Goal: Task Accomplishment & Management: Complete application form

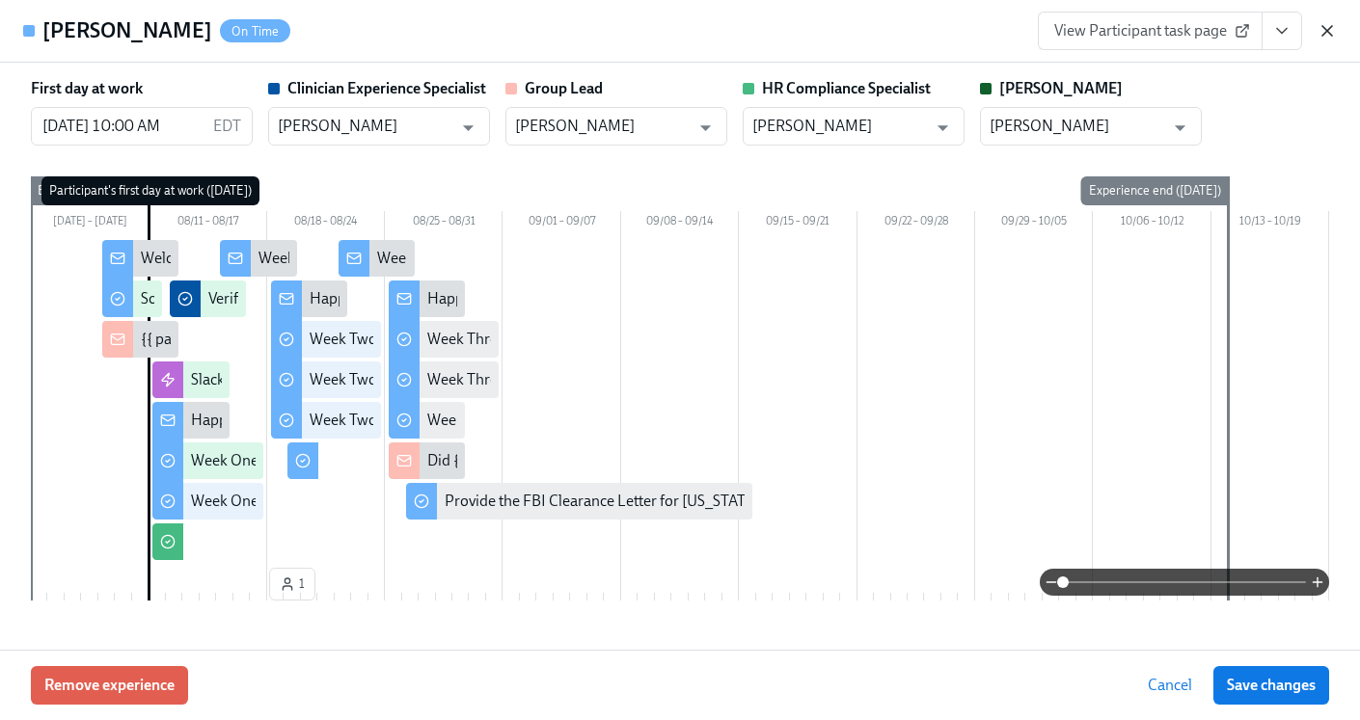
click at [1323, 28] on icon "button" at bounding box center [1327, 31] width 10 height 10
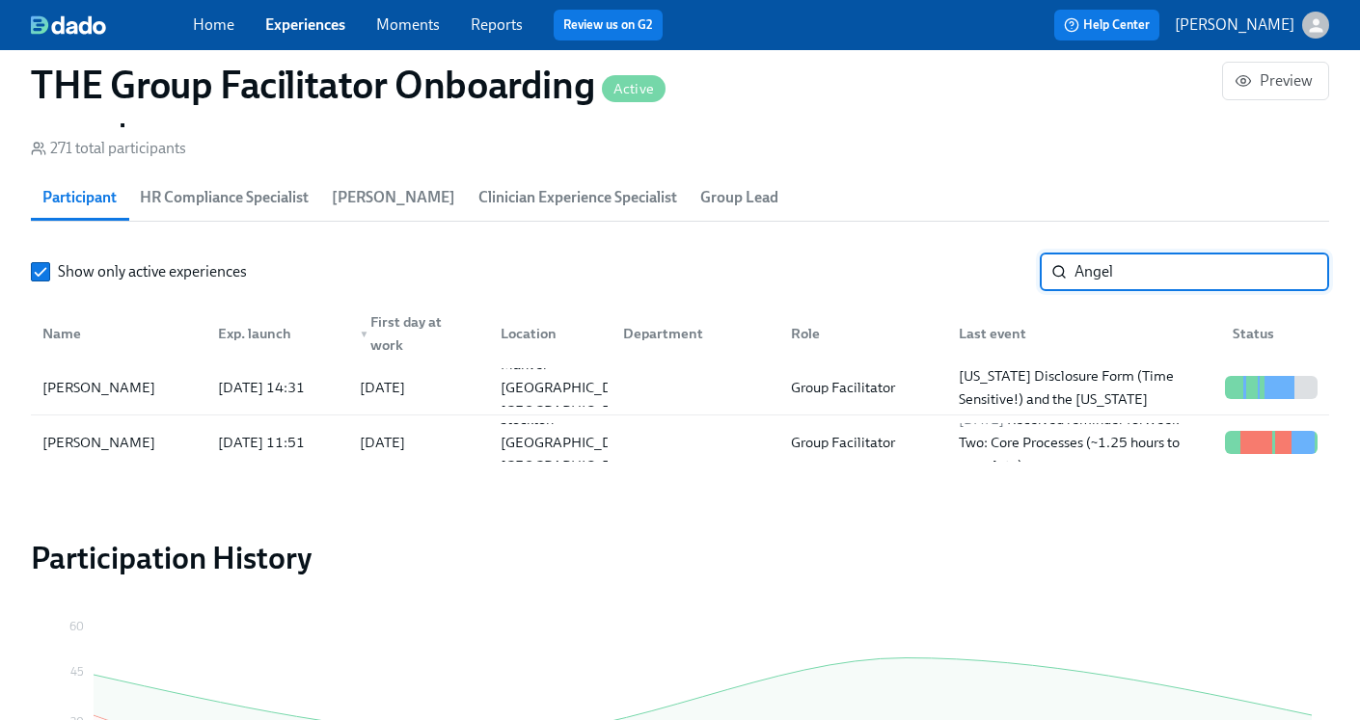
click at [1006, 283] on div "Show only active experiences Angel ​" at bounding box center [680, 272] width 1298 height 39
drag, startPoint x: 1143, startPoint y: 275, endPoint x: 1040, endPoint y: 269, distance: 102.4
click at [1040, 270] on div "Angel ​" at bounding box center [1183, 272] width 289 height 39
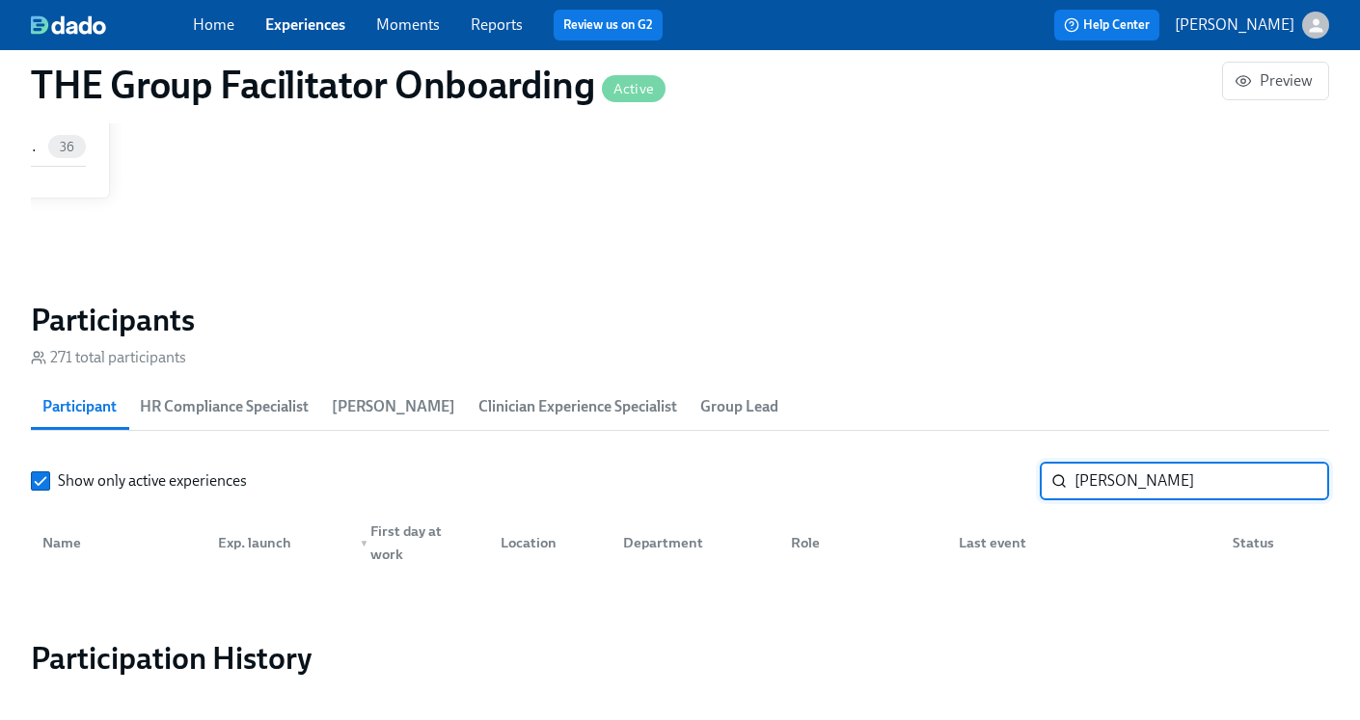
scroll to position [1513, 0]
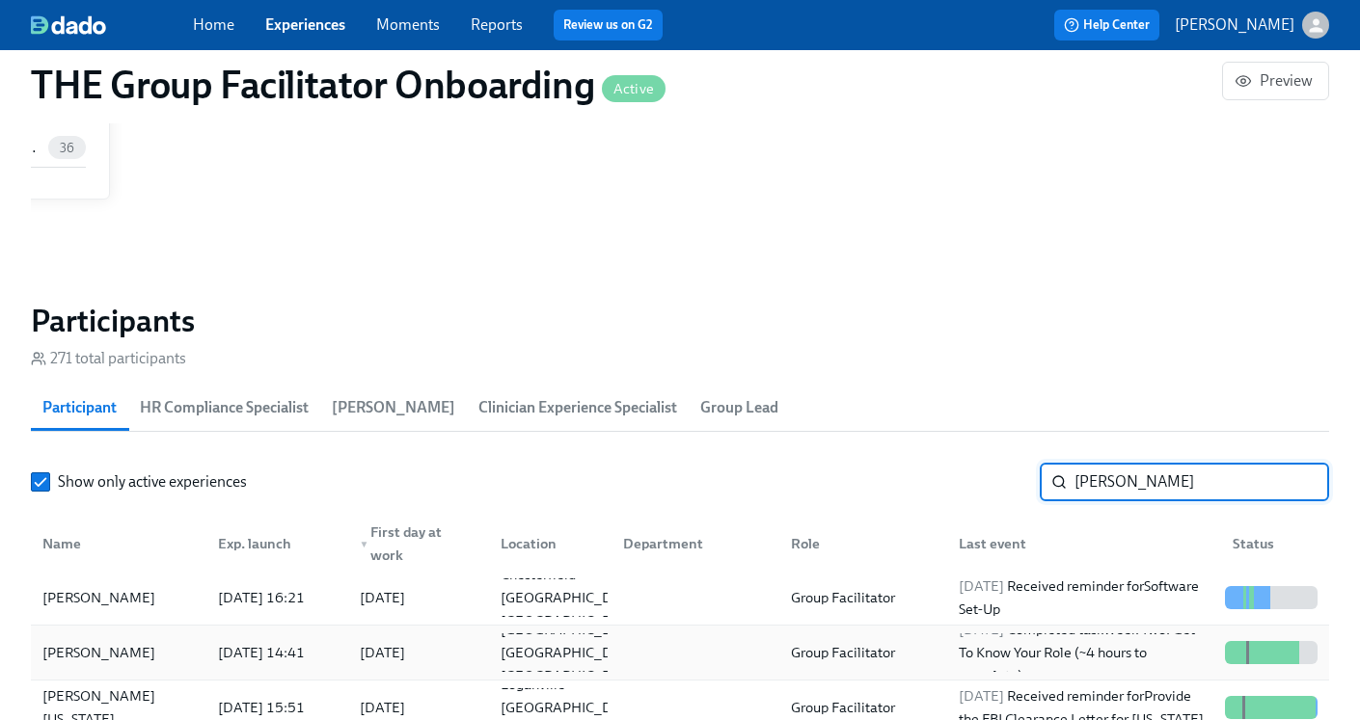
type input "[PERSON_NAME]"
click at [662, 648] on div at bounding box center [691, 652] width 168 height 39
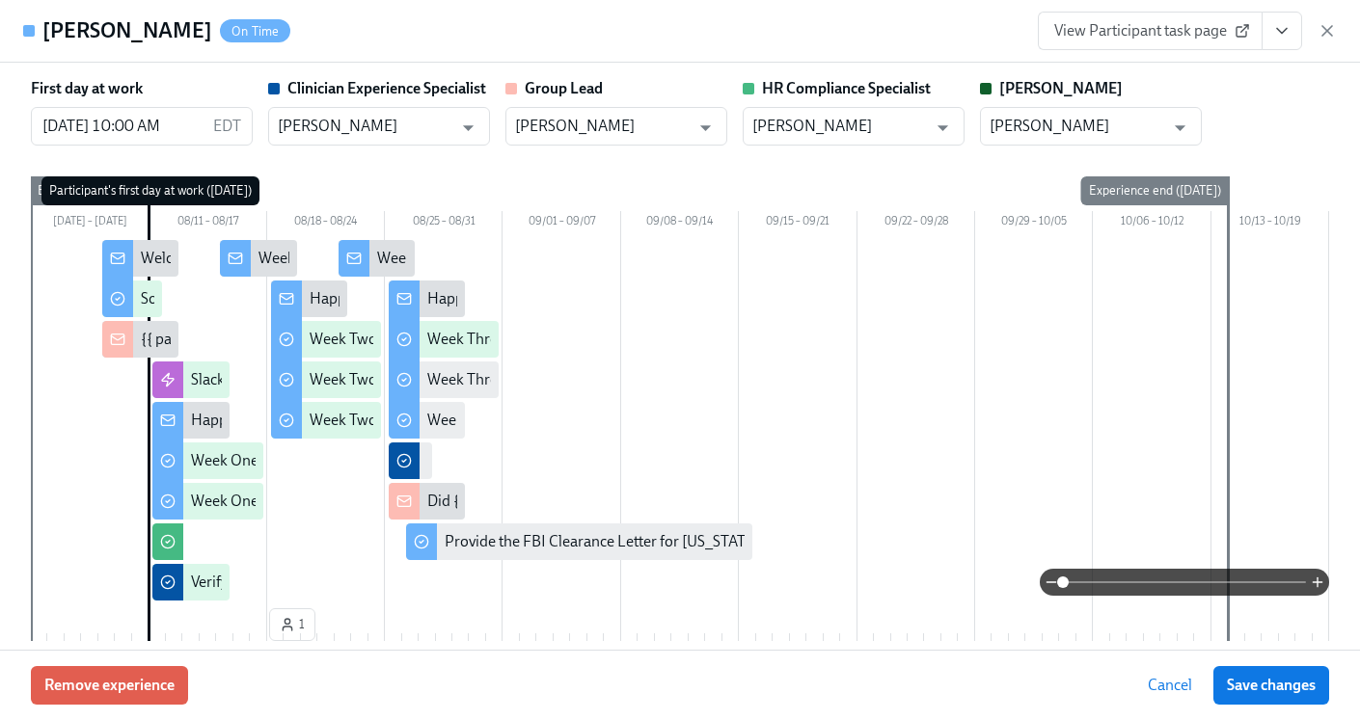
click at [1279, 27] on icon "View task page" at bounding box center [1281, 30] width 19 height 19
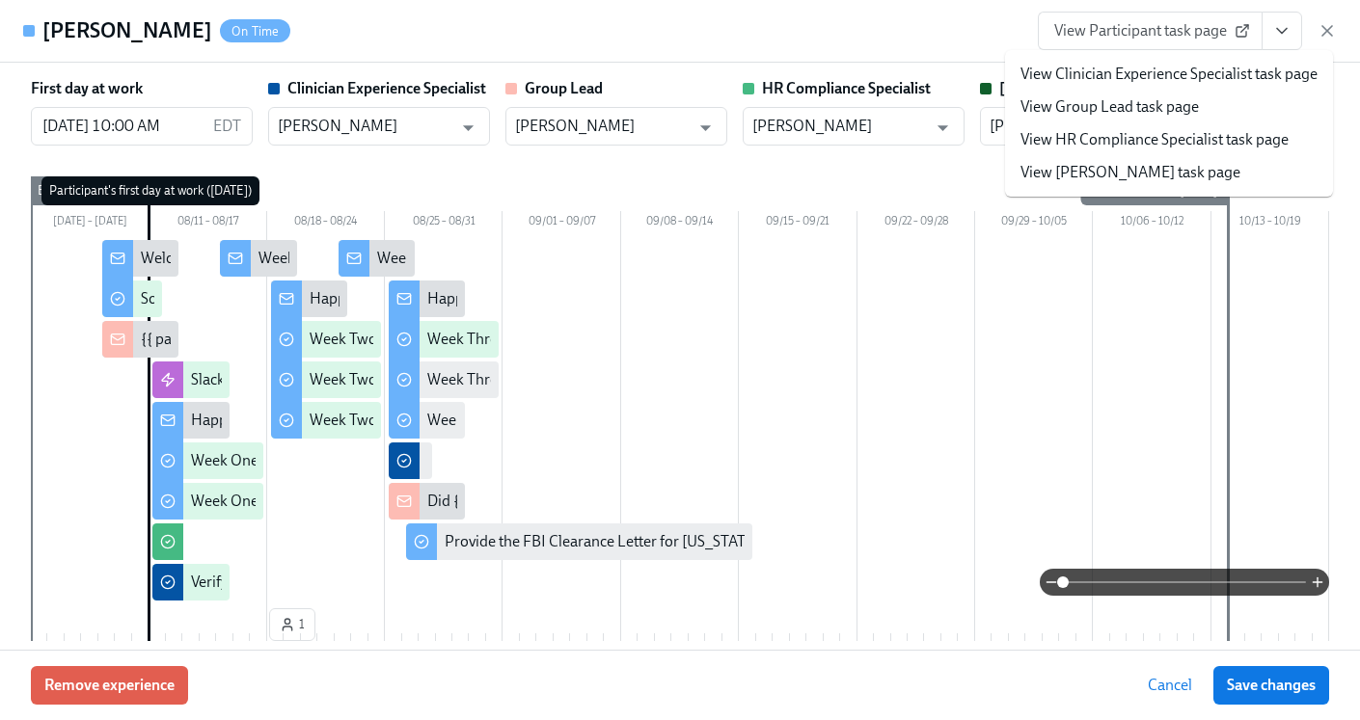
click at [1067, 139] on link "View HR Compliance Specialist task page" at bounding box center [1154, 139] width 268 height 21
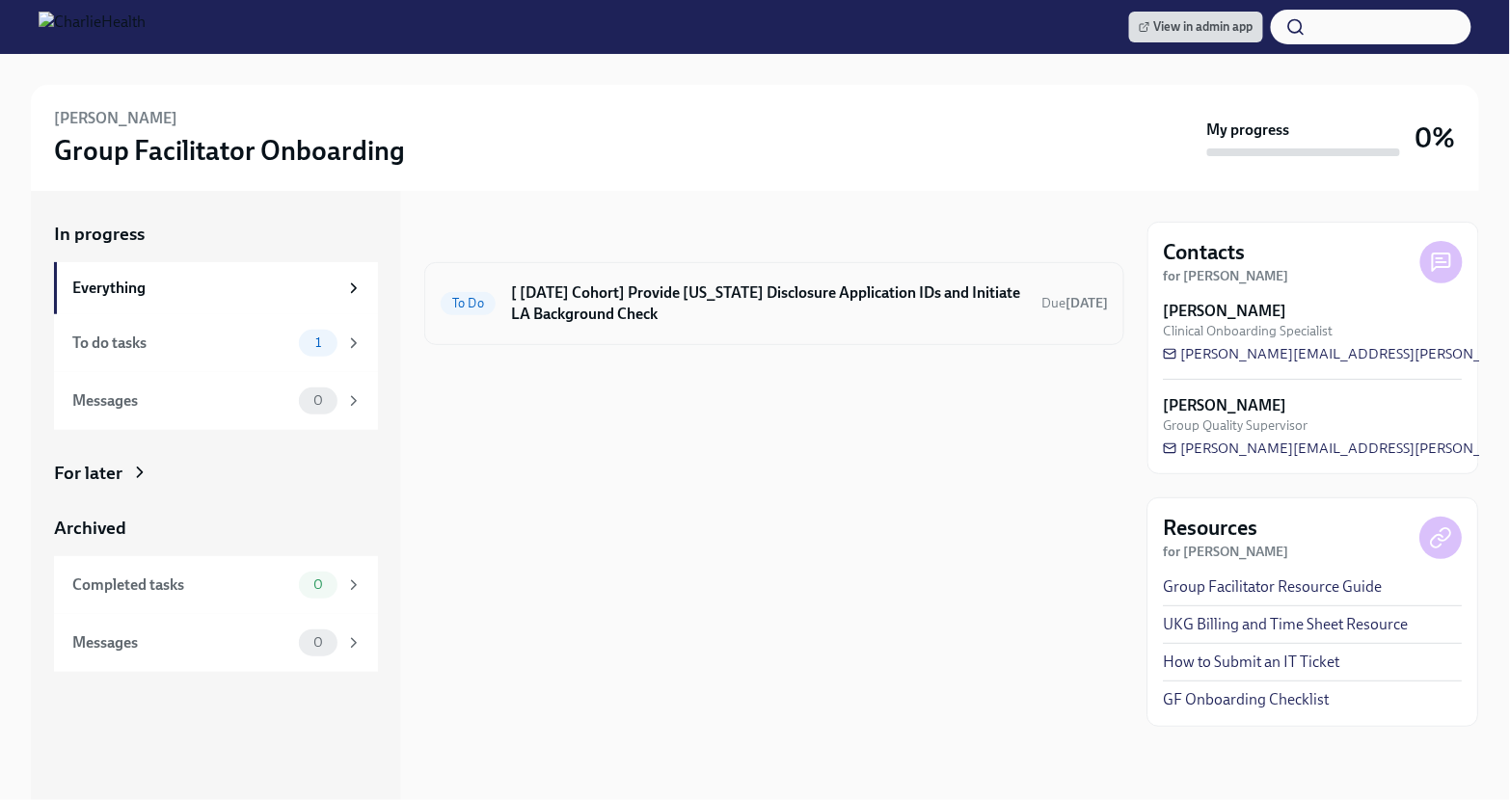
click at [634, 296] on h6 "[ [DATE] Cohort] Provide [US_STATE] Disclosure Application IDs and Initiate LA …" at bounding box center [768, 304] width 515 height 42
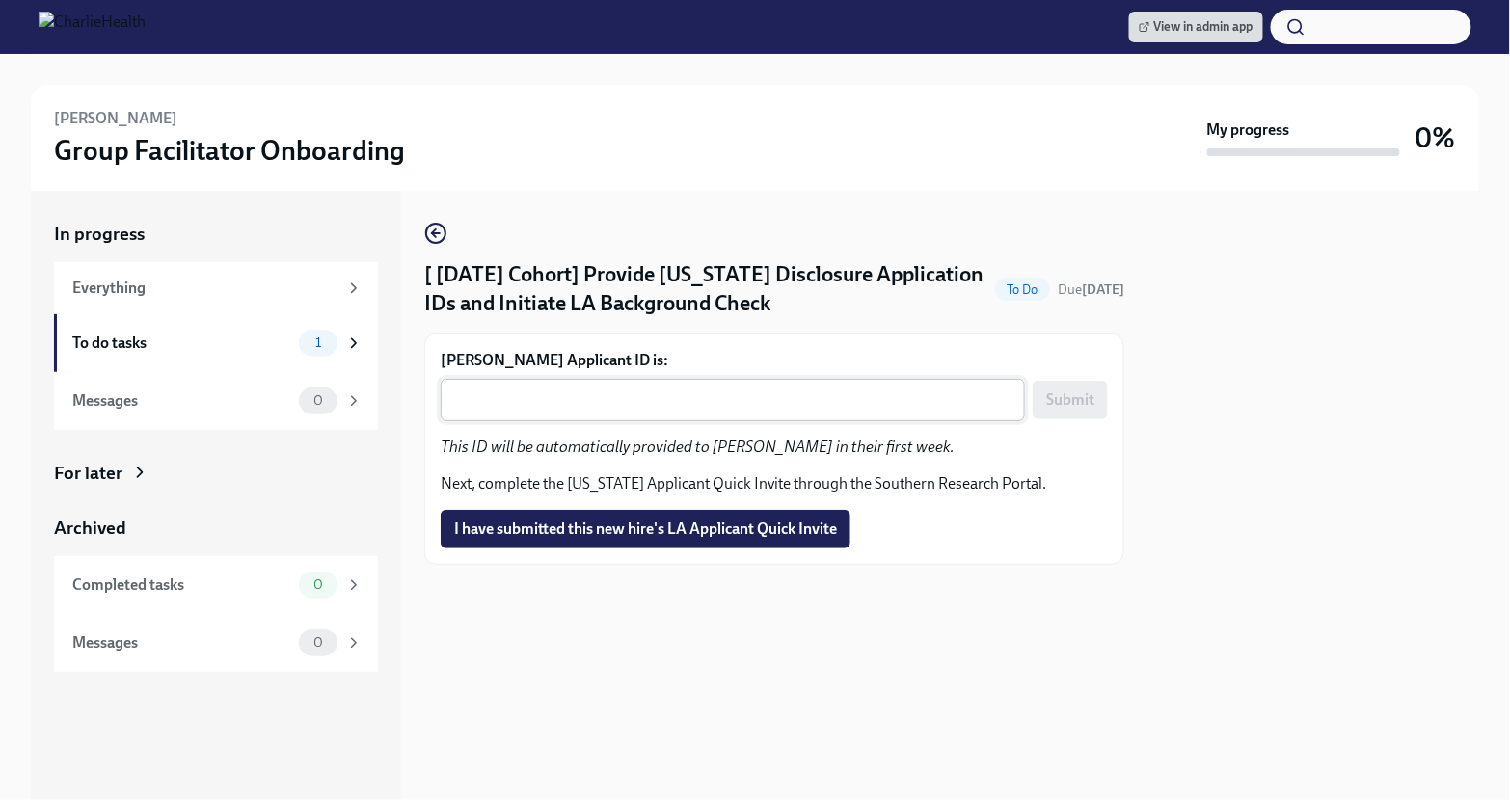
click at [579, 417] on div "x ​" at bounding box center [733, 400] width 584 height 42
click at [502, 405] on textarea "Jen Gray's Applicant ID is:" at bounding box center [732, 400] width 561 height 23
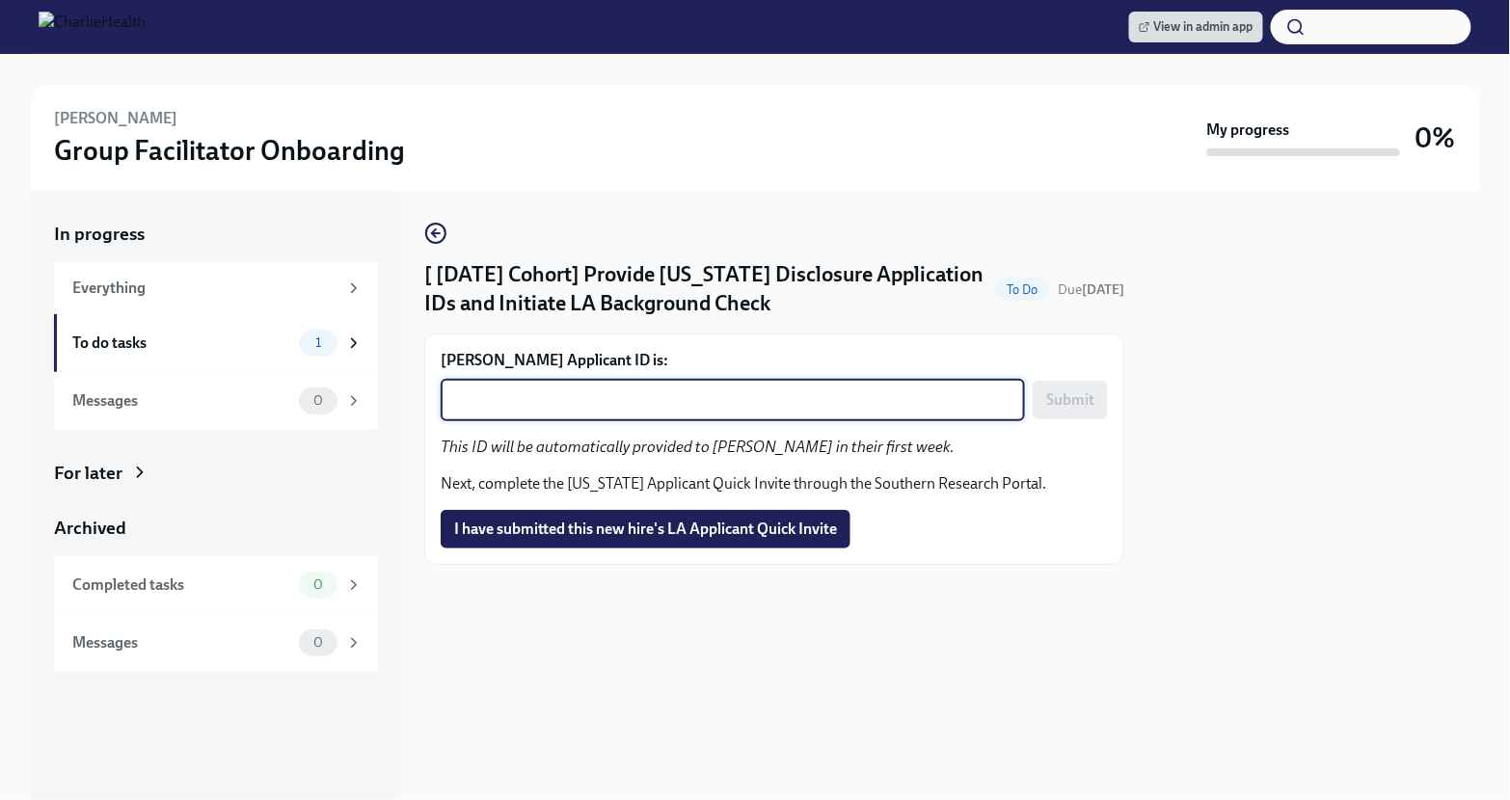
click at [475, 401] on textarea "Jen Gray's Applicant ID is:" at bounding box center [732, 400] width 561 height 23
paste textarea "1242615"
type textarea "1242615"
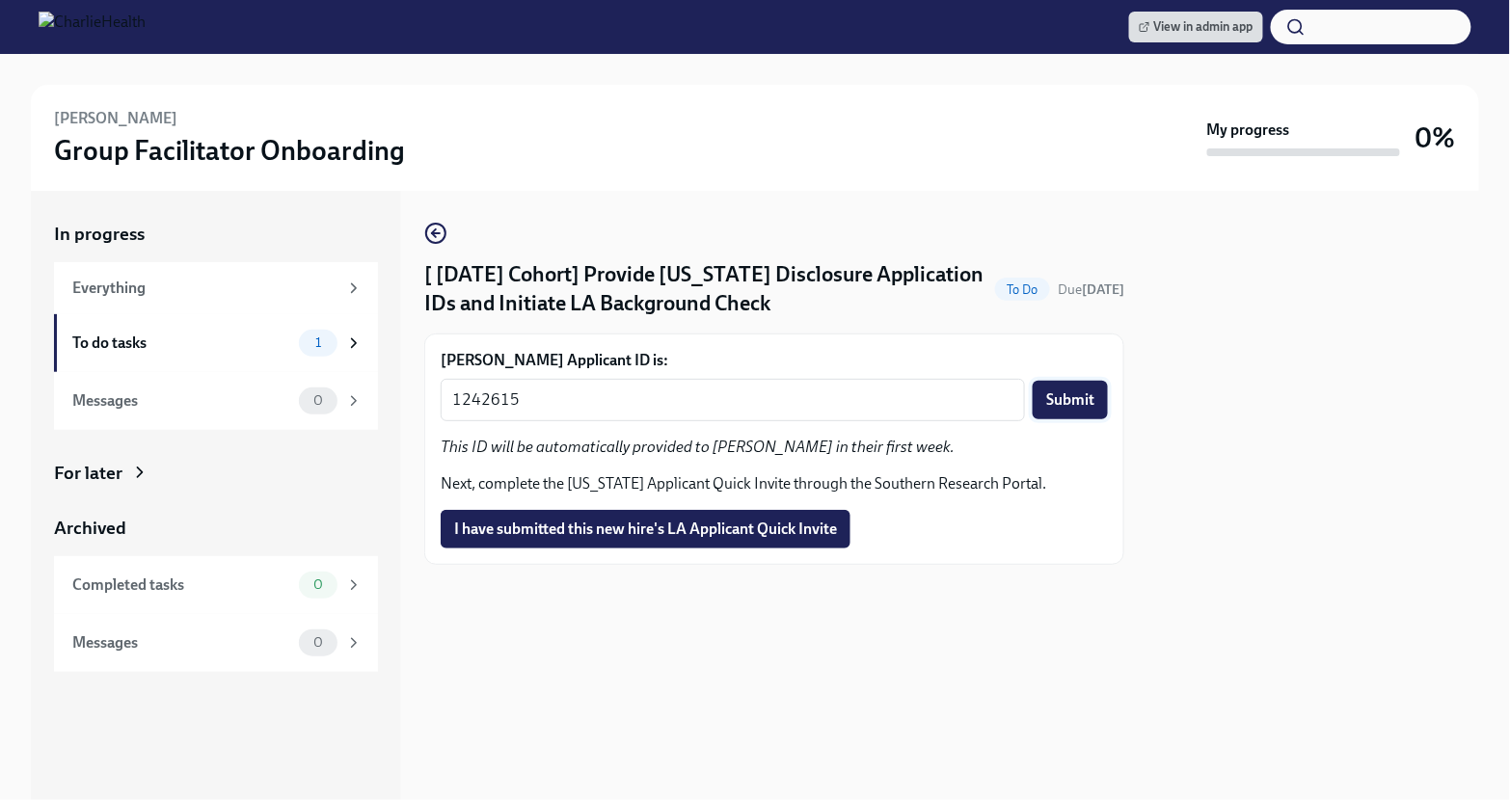
click at [1087, 402] on span "Submit" at bounding box center [1070, 399] width 48 height 19
click at [713, 537] on span "I have submitted this new hire's LA Applicant Quick Invite" at bounding box center [645, 529] width 383 height 19
